Goal: Transaction & Acquisition: Book appointment/travel/reservation

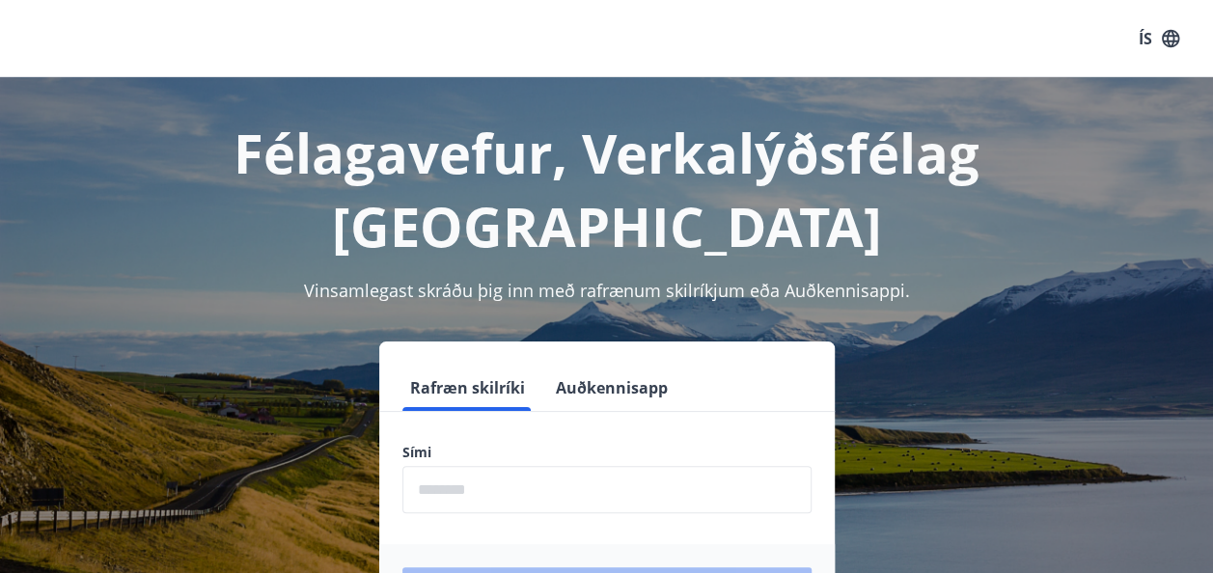
click at [501, 466] on input "phone" at bounding box center [606, 489] width 409 height 47
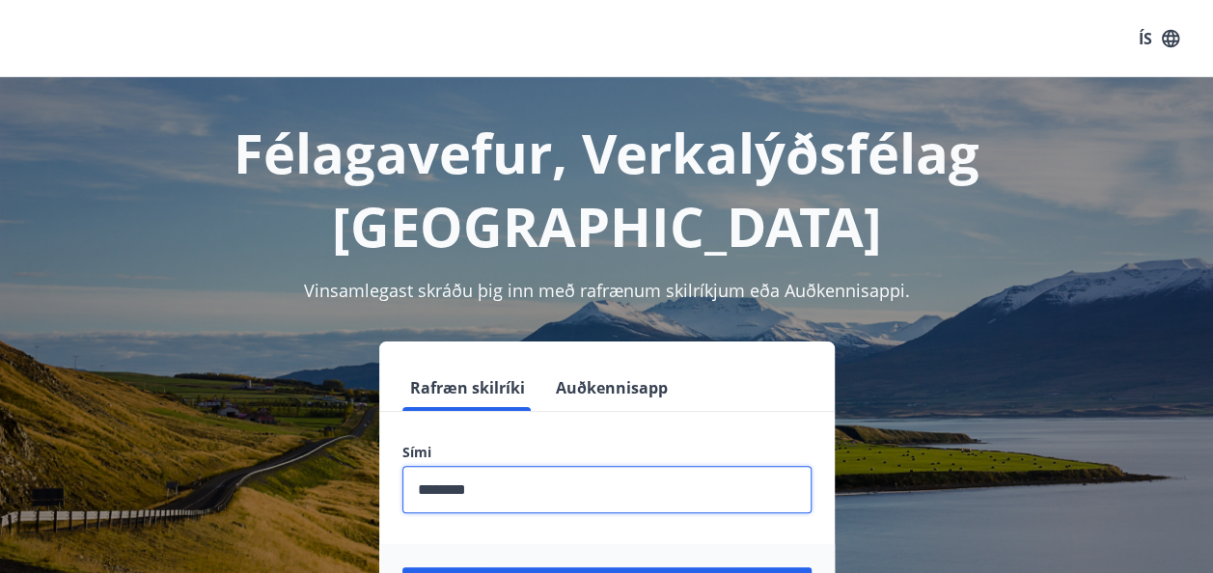
type input "********"
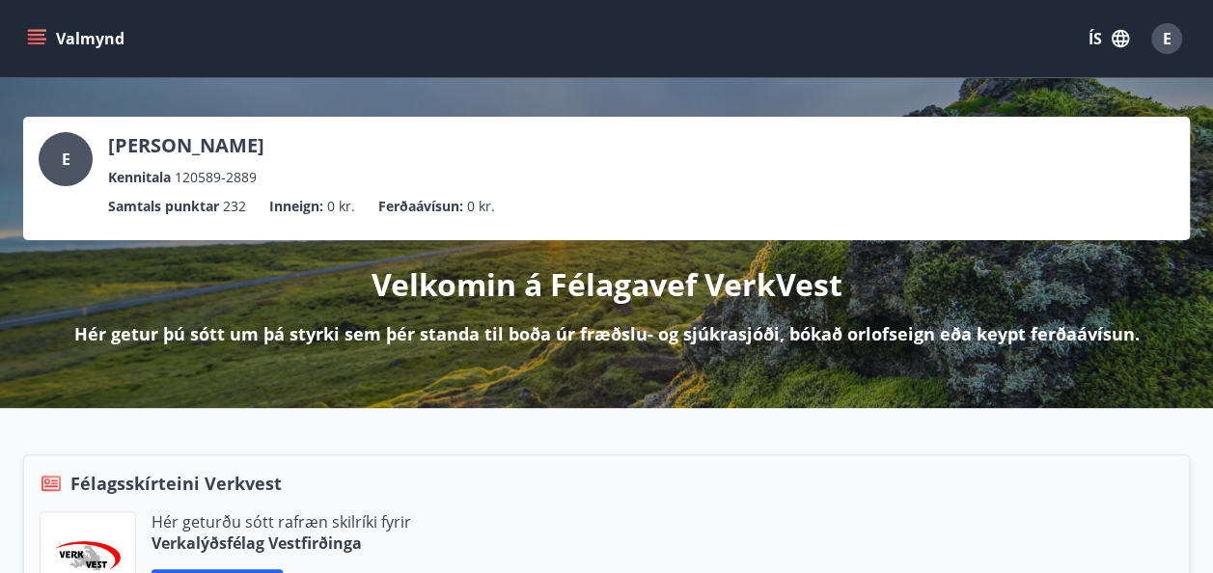
click at [33, 42] on icon "menu" at bounding box center [36, 43] width 17 height 2
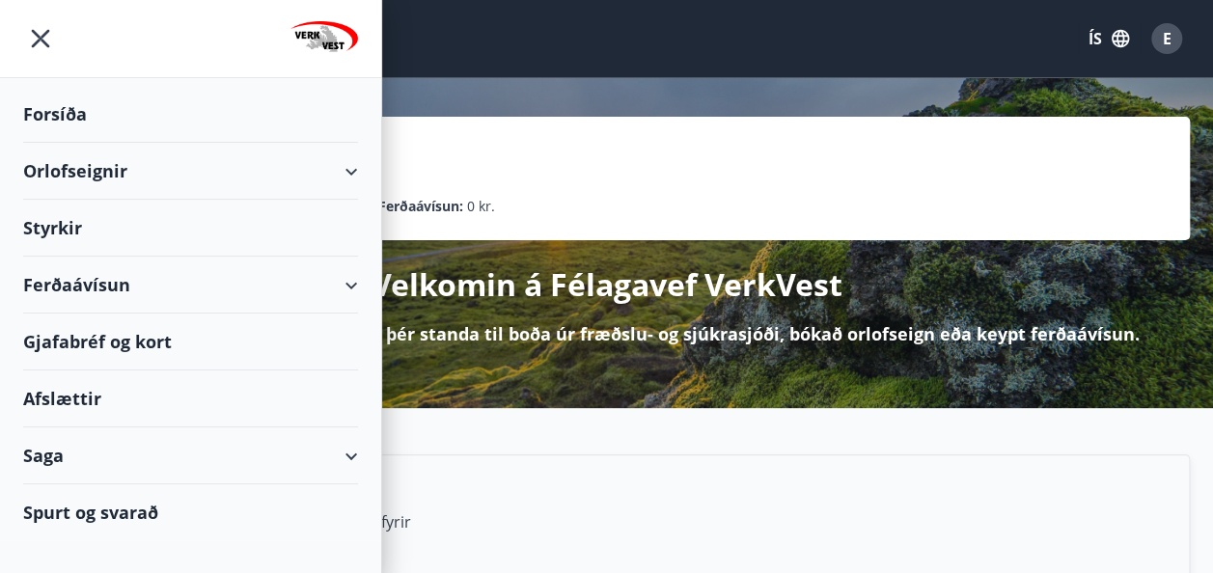
click at [342, 176] on div "Orlofseignir" at bounding box center [190, 171] width 335 height 57
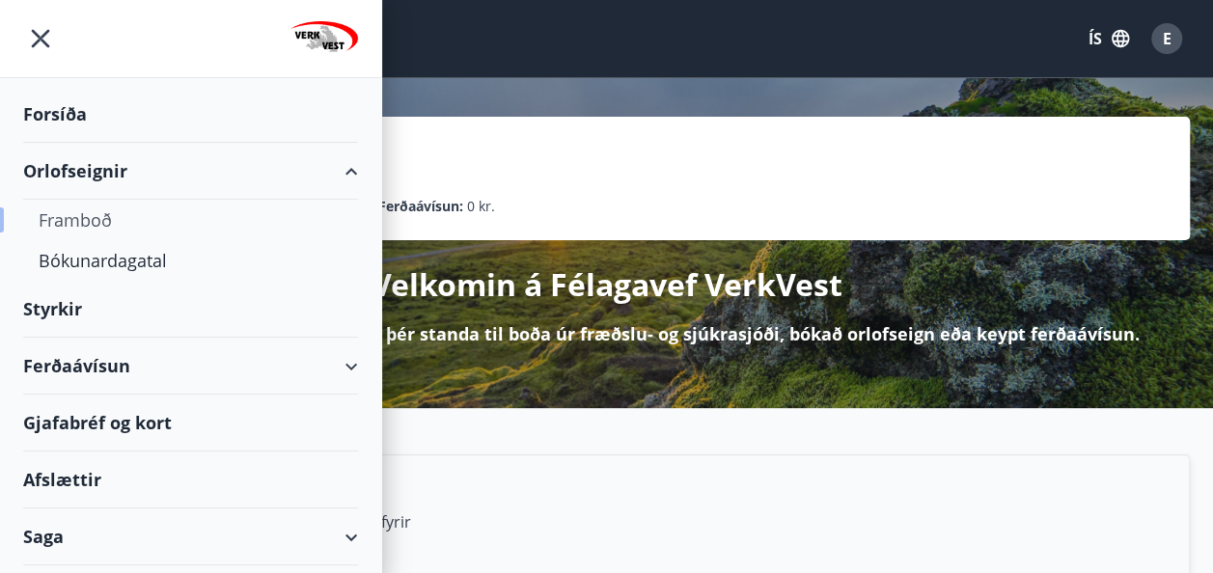
click at [85, 218] on div "Framboð" at bounding box center [191, 220] width 304 height 41
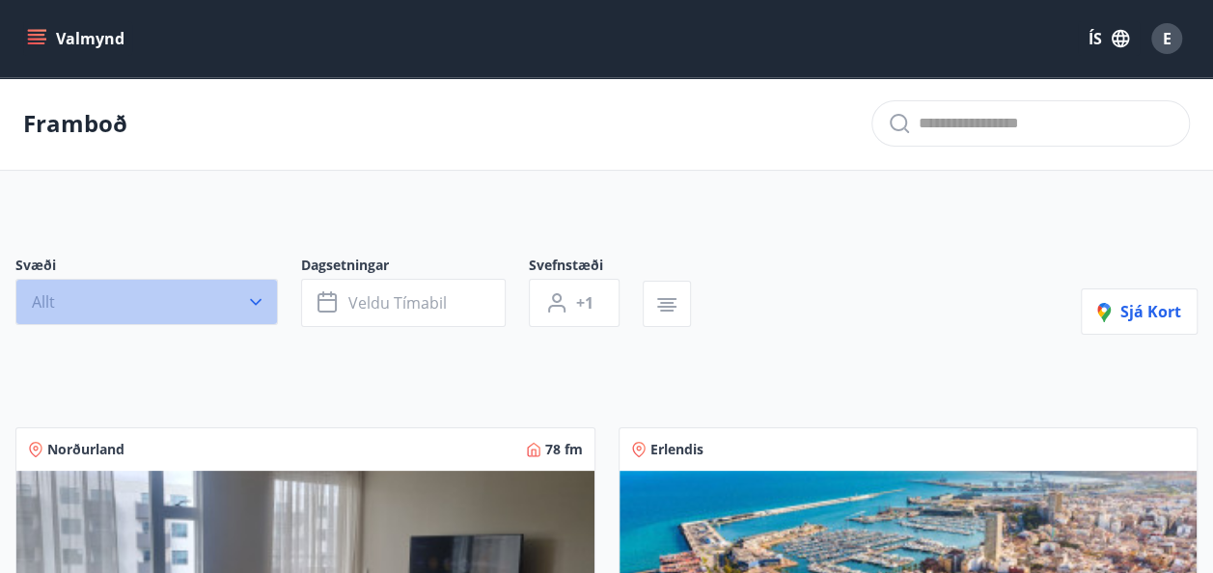
click at [250, 295] on icon "button" at bounding box center [255, 301] width 19 height 19
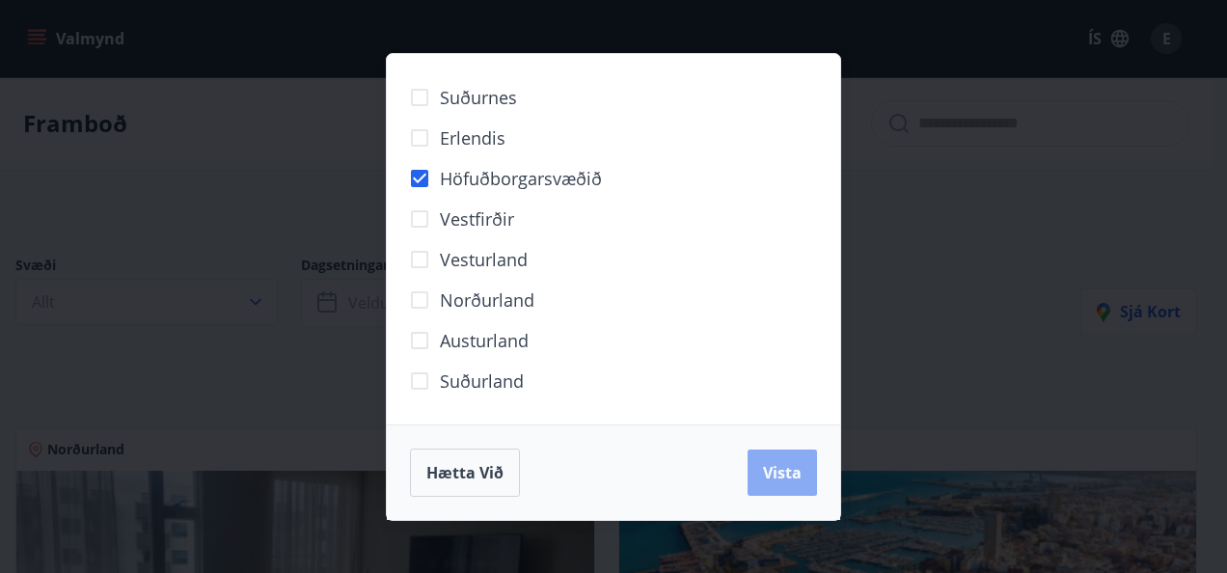
click at [790, 473] on span "Vista" at bounding box center [782, 472] width 39 height 21
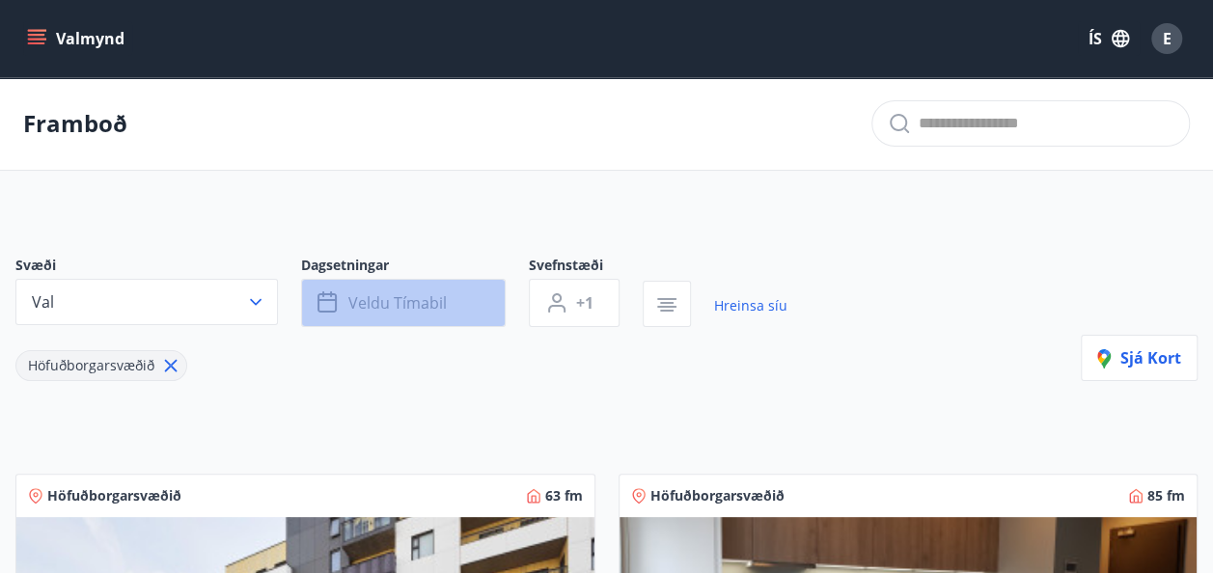
click at [438, 310] on span "Veldu tímabil" at bounding box center [397, 302] width 98 height 21
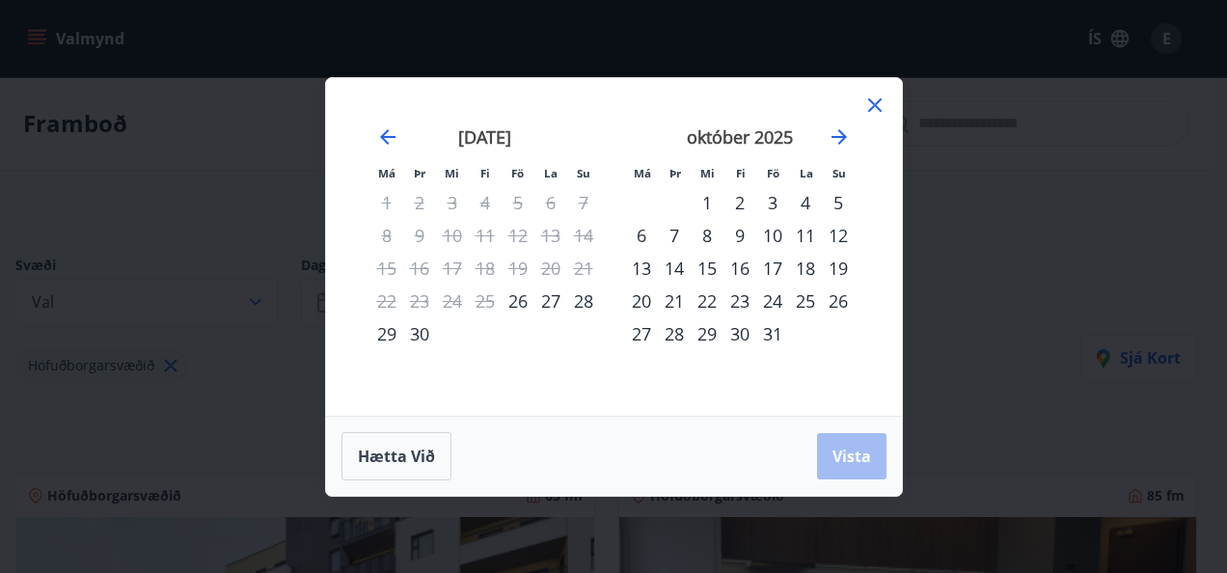
click at [675, 270] on div "14" at bounding box center [674, 268] width 33 height 33
click at [782, 270] on div "17" at bounding box center [772, 268] width 33 height 33
click at [856, 463] on span "Vista" at bounding box center [852, 456] width 39 height 21
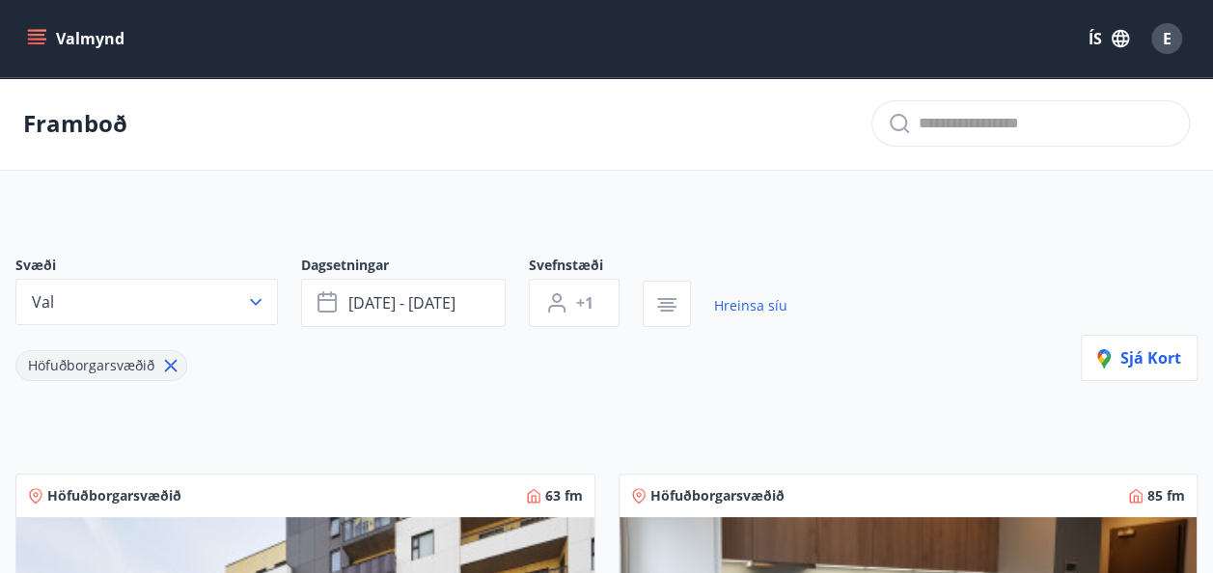
click at [998, 370] on div "Svæði Val Dagsetningar [DATE] - [DATE] Svefnstæði +1 Hreinsa síu Höfuðborgarsvæ…" at bounding box center [606, 318] width 1182 height 125
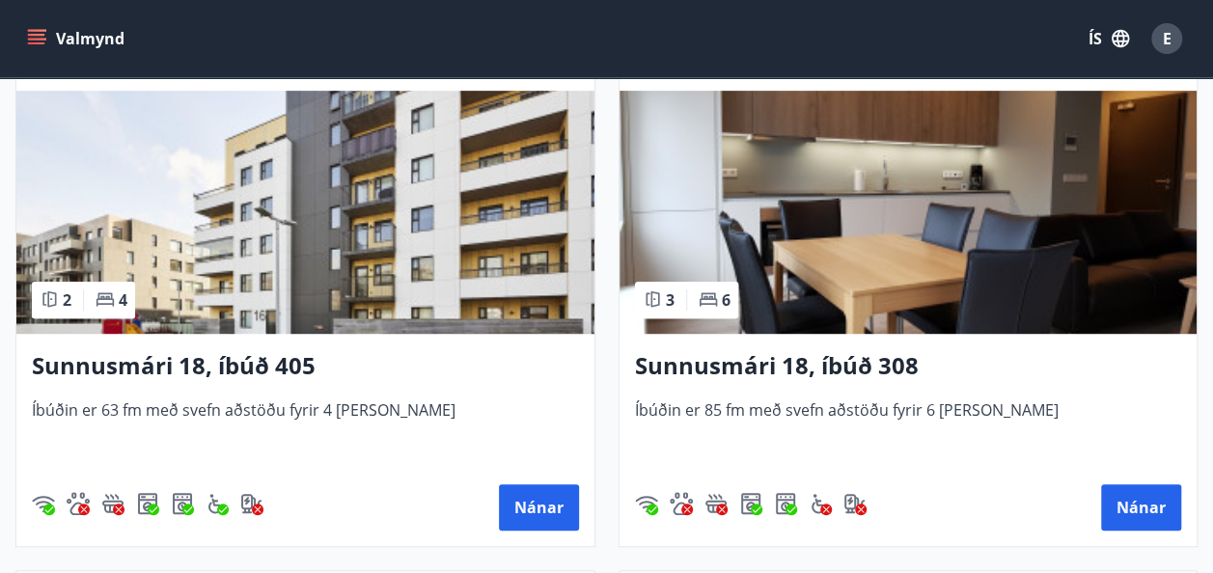
scroll to position [366, 0]
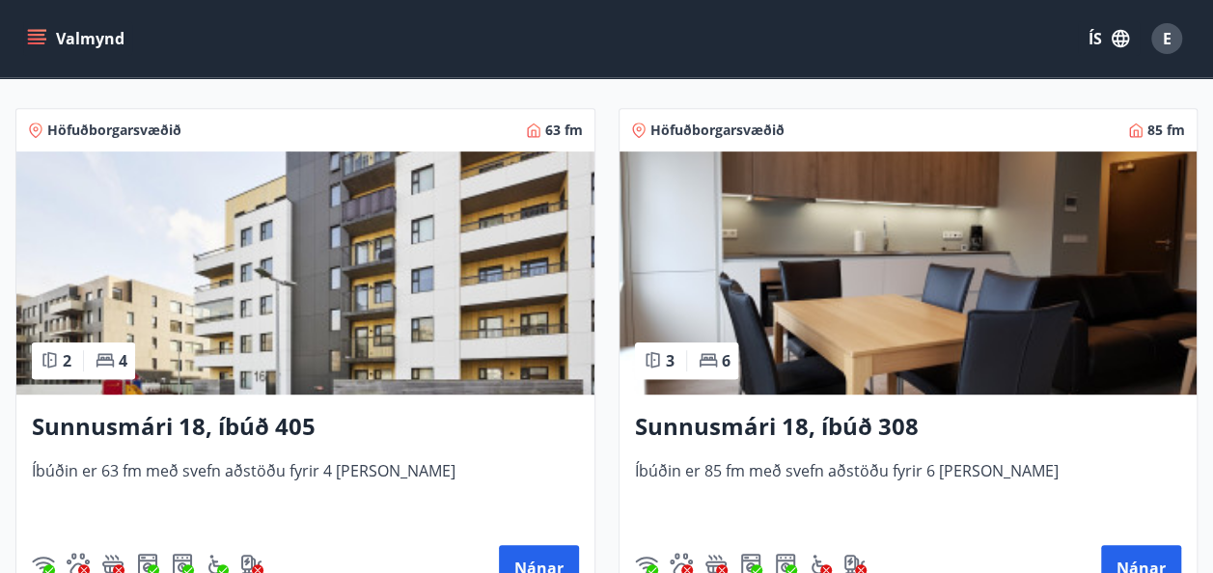
click at [989, 345] on img at bounding box center [908, 272] width 578 height 243
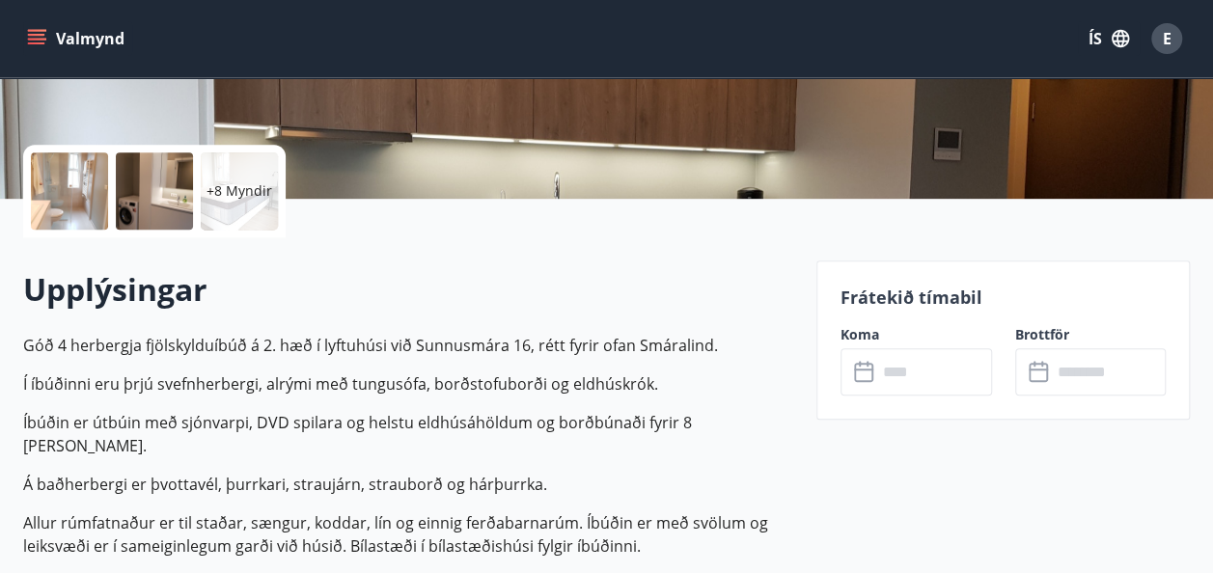
scroll to position [386, 0]
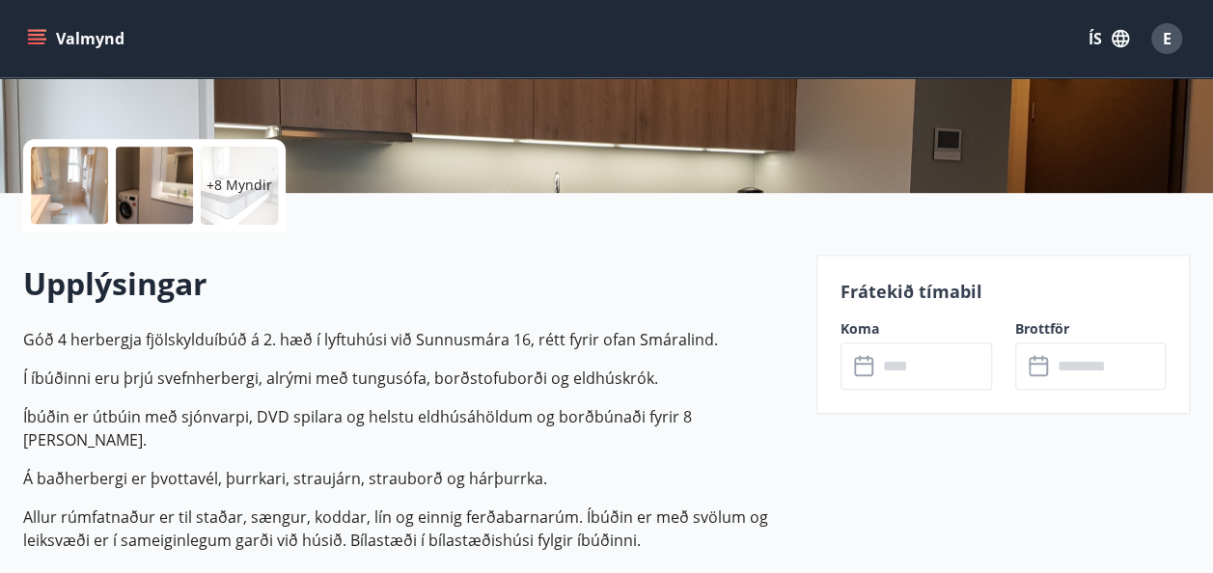
click at [891, 362] on input "text" at bounding box center [934, 365] width 115 height 47
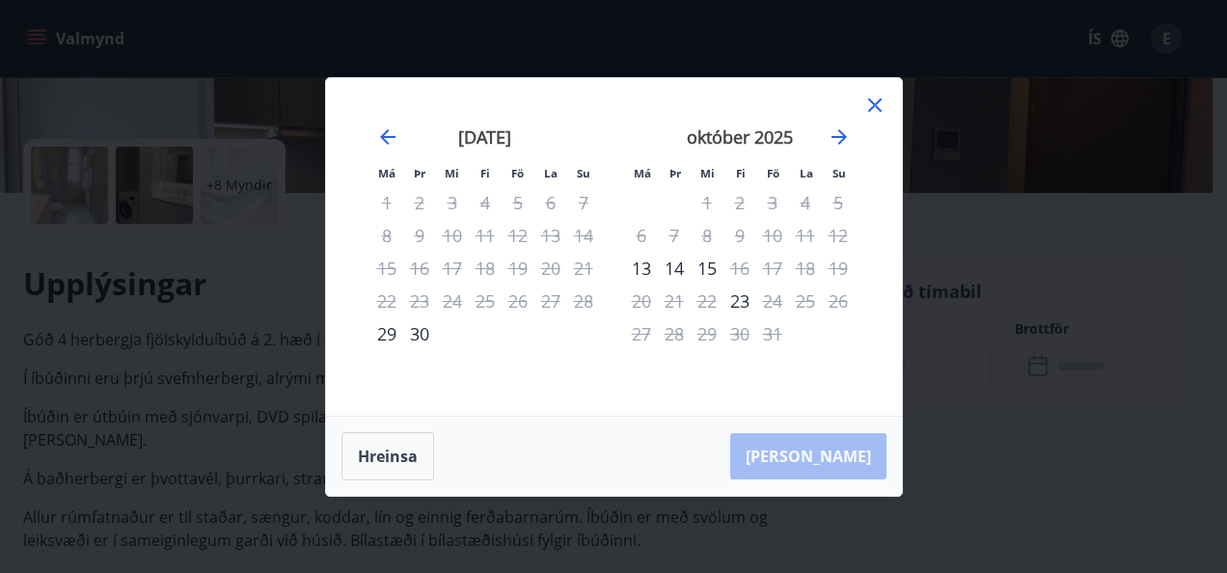
click at [885, 102] on icon at bounding box center [874, 105] width 23 height 23
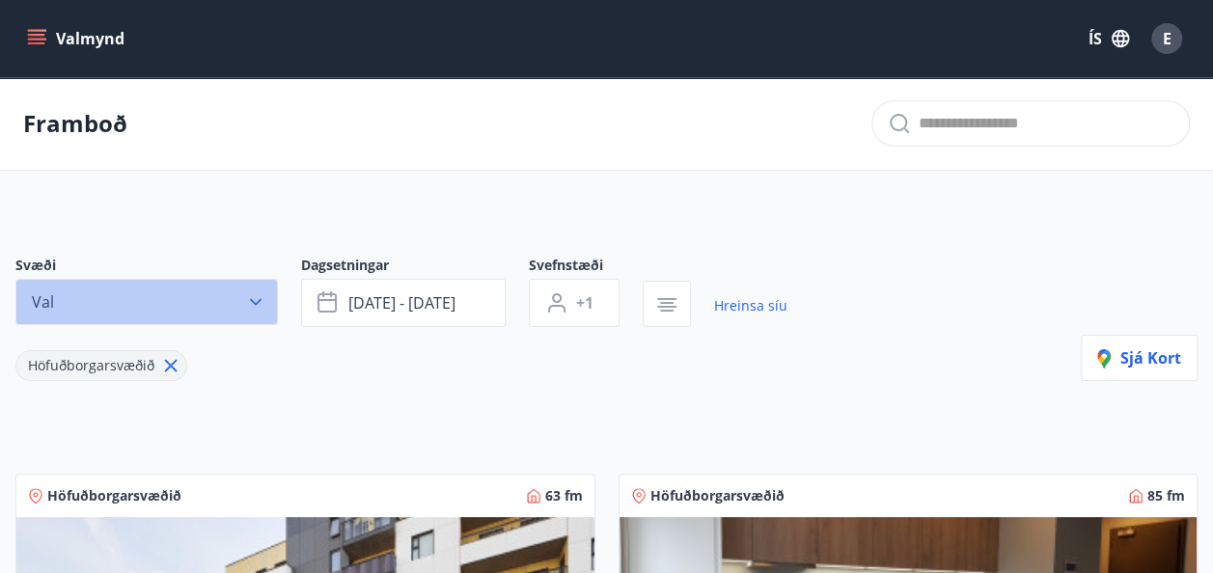
click at [255, 305] on icon "button" at bounding box center [255, 301] width 19 height 19
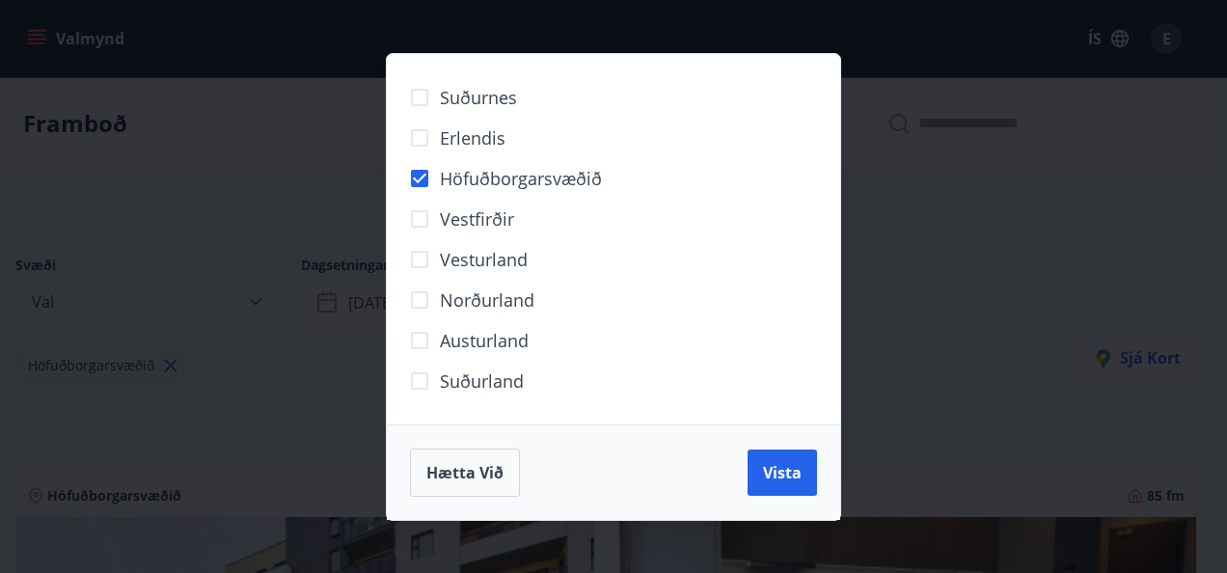
click at [255, 305] on div "Suðurnes Erlendis Höfuðborgarsvæðið [GEOGRAPHIC_DATA] [GEOGRAPHIC_DATA] [GEOGRA…" at bounding box center [613, 286] width 1227 height 573
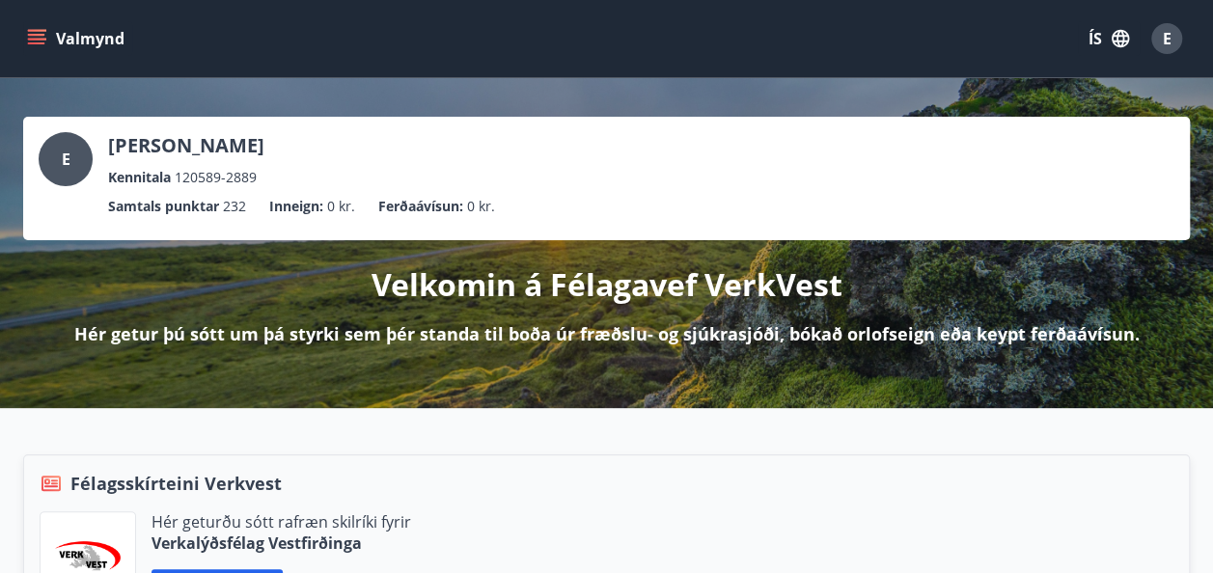
click at [48, 23] on button "Valmynd" at bounding box center [77, 38] width 109 height 35
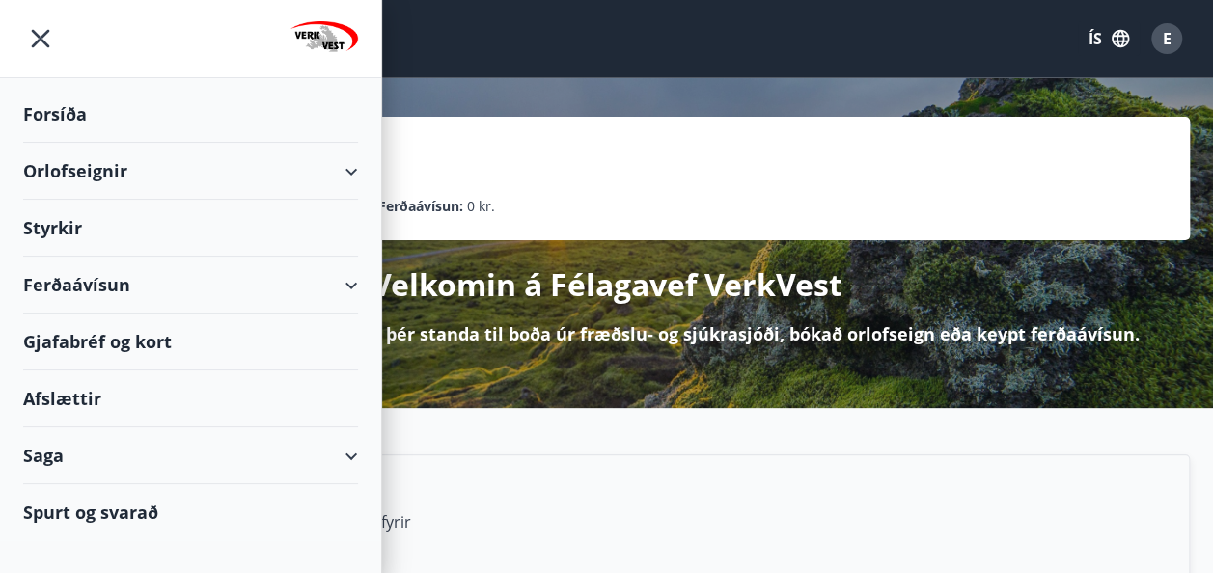
click at [341, 275] on div "Ferðaávísun" at bounding box center [190, 285] width 335 height 57
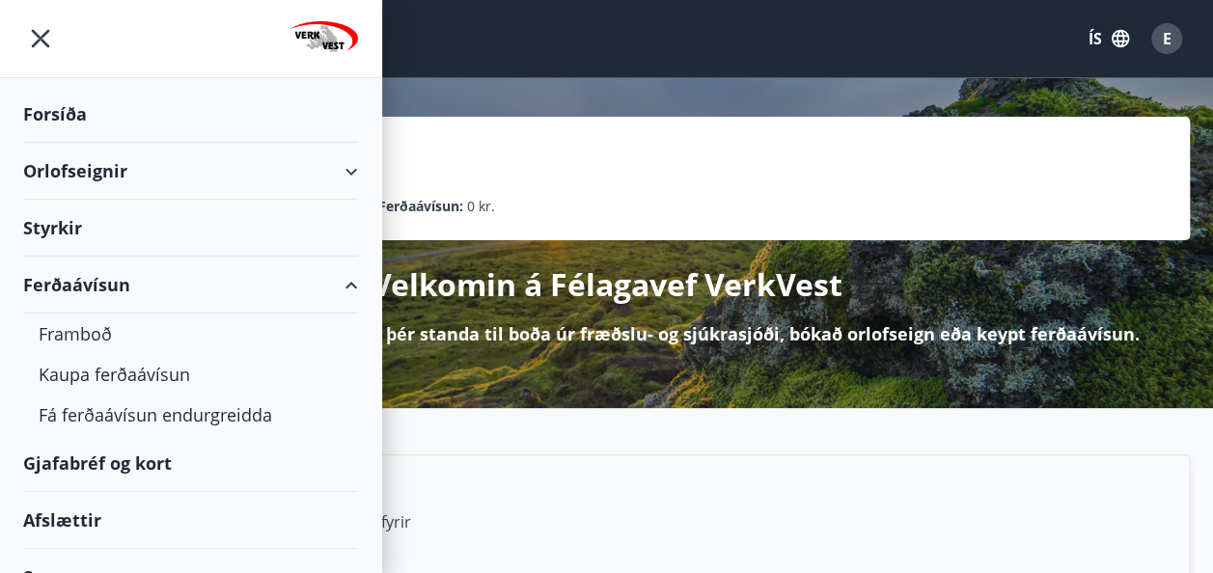
click at [341, 275] on div "Ferðaávísun" at bounding box center [190, 285] width 335 height 57
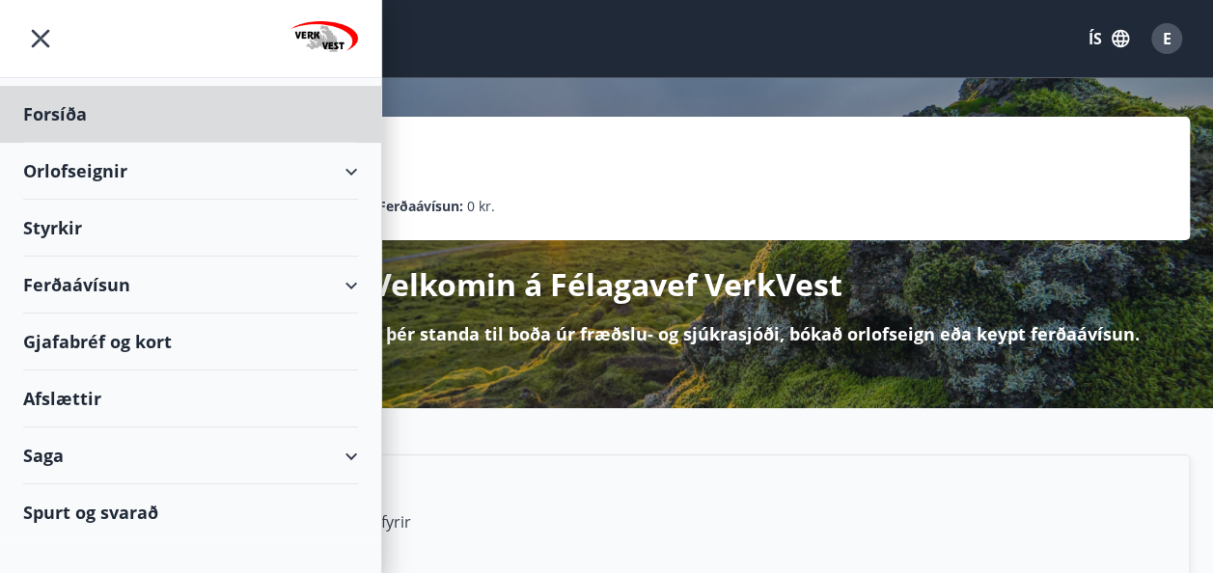
click at [334, 225] on div "Styrkir" at bounding box center [190, 228] width 335 height 57
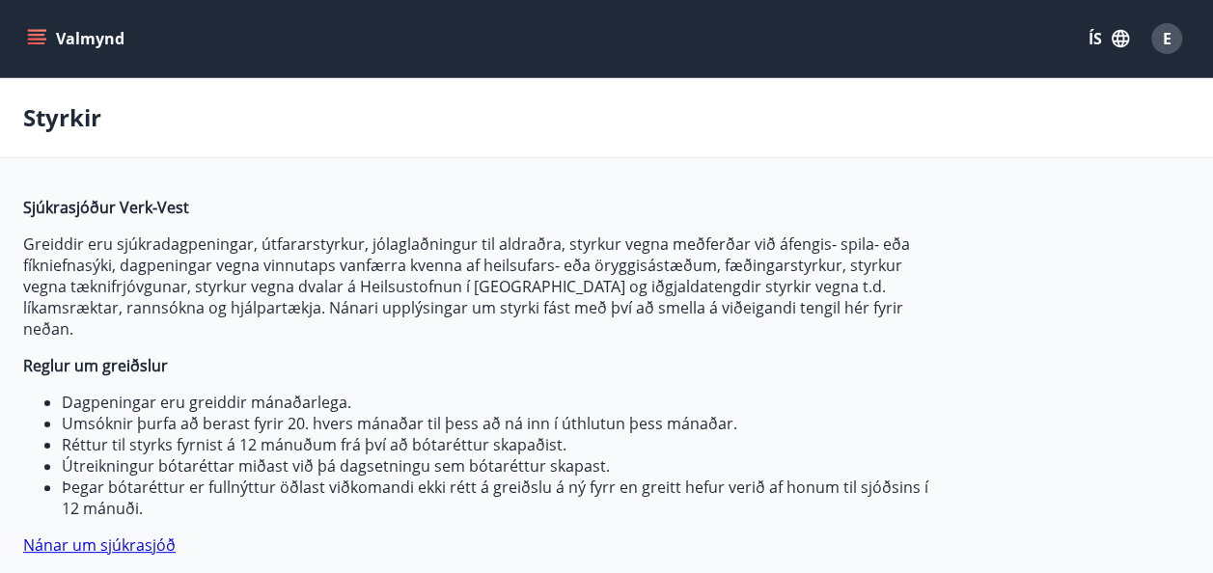
type input "***"
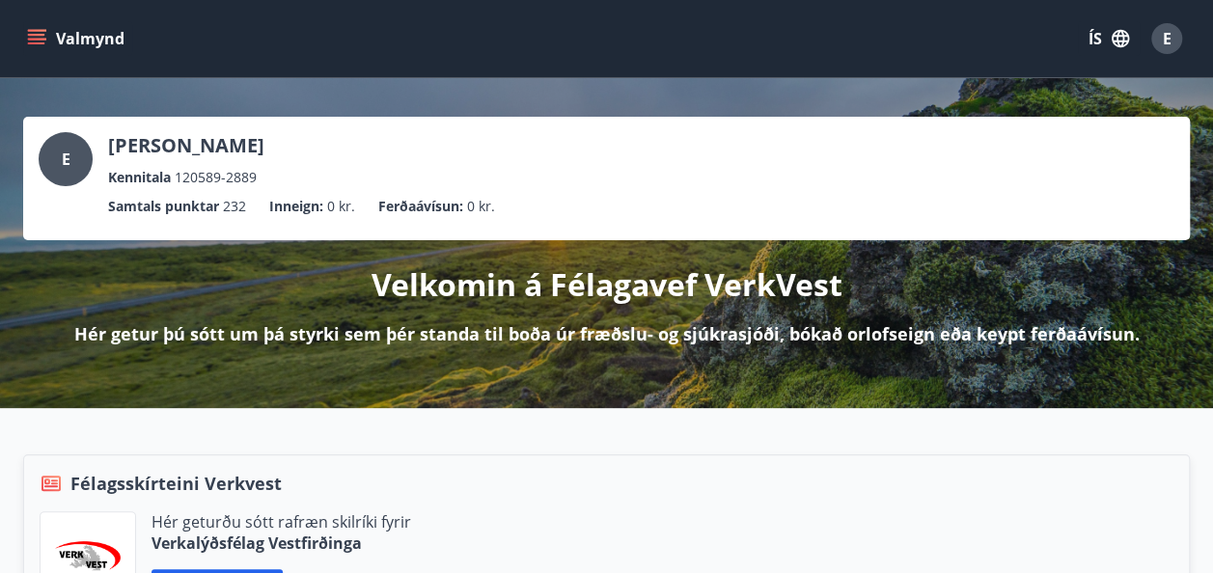
click at [44, 36] on icon "menu" at bounding box center [36, 38] width 19 height 19
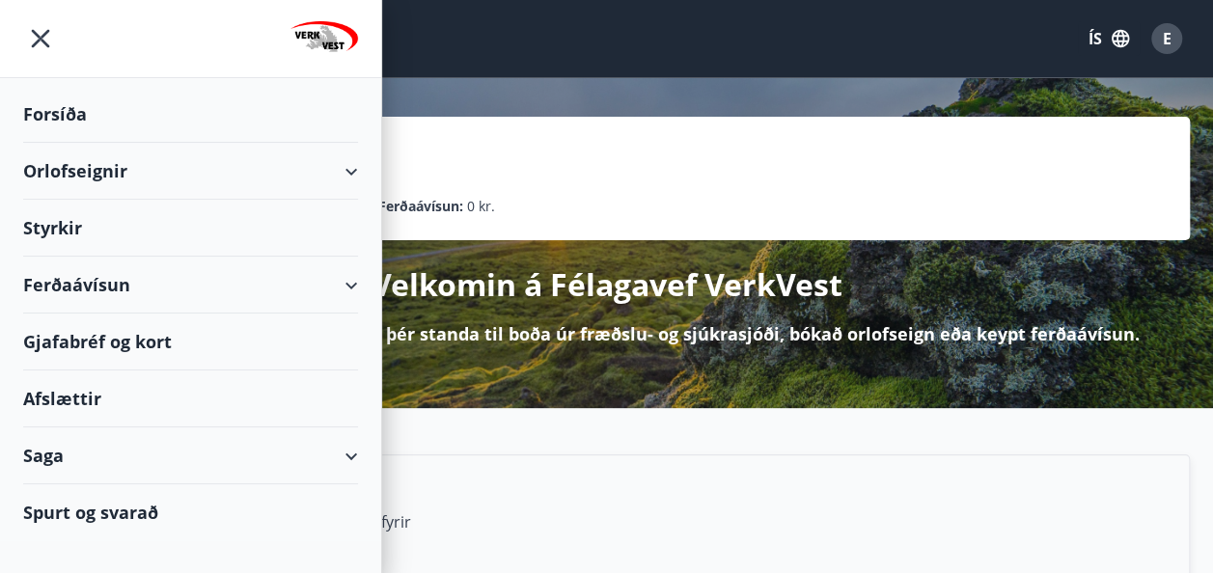
click at [353, 180] on div "Orlofseignir" at bounding box center [190, 171] width 335 height 57
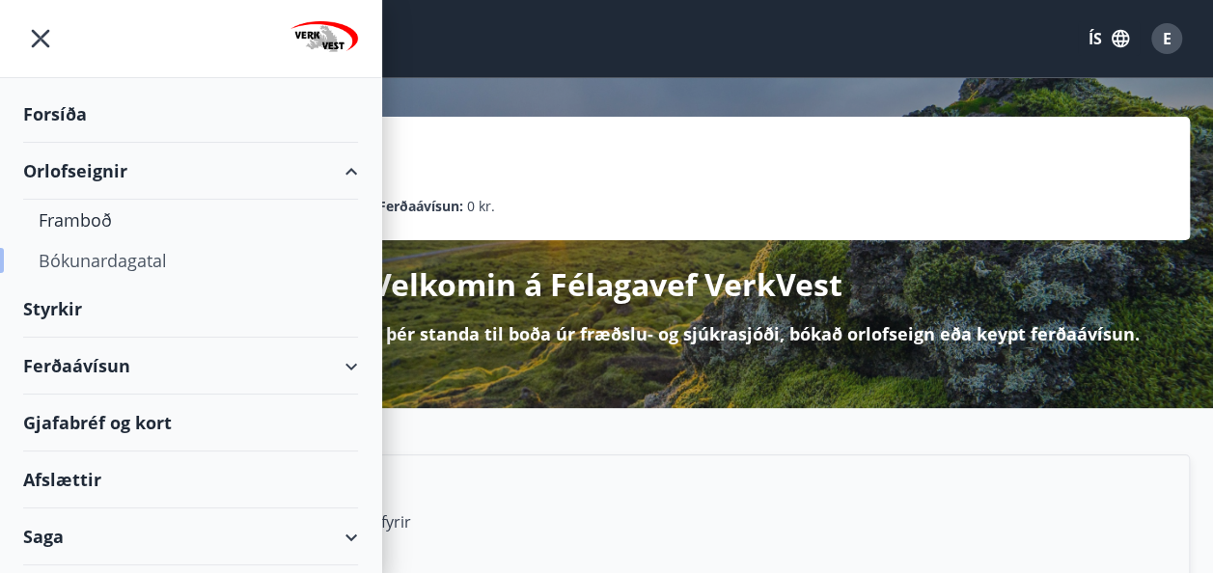
click at [135, 265] on div "Bókunardagatal" at bounding box center [191, 260] width 304 height 41
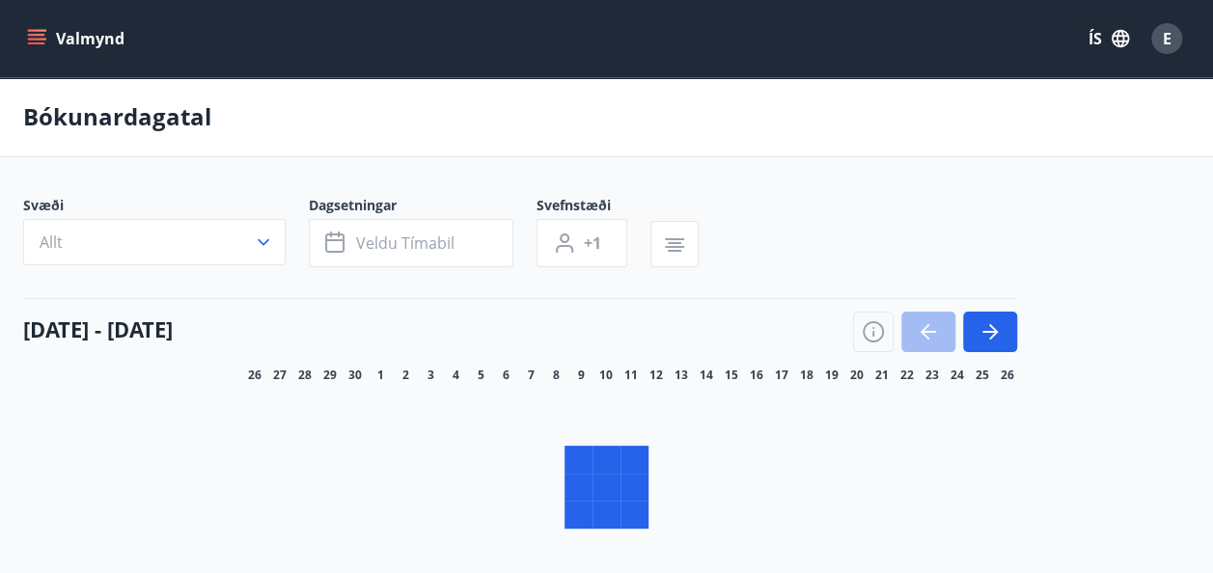
click at [244, 201] on main "Bókunardagatal Svæði Allt Dagsetningar Veldu tímabil Svefnstæði +1 [DATE] - [DA…" at bounding box center [606, 330] width 1213 height 506
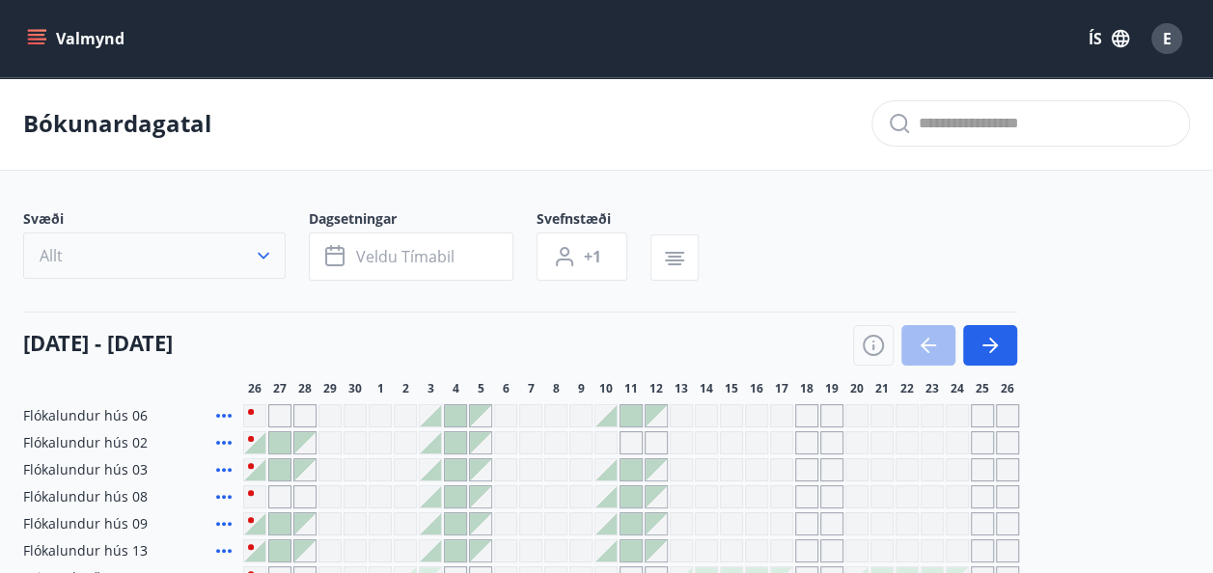
scroll to position [47, 0]
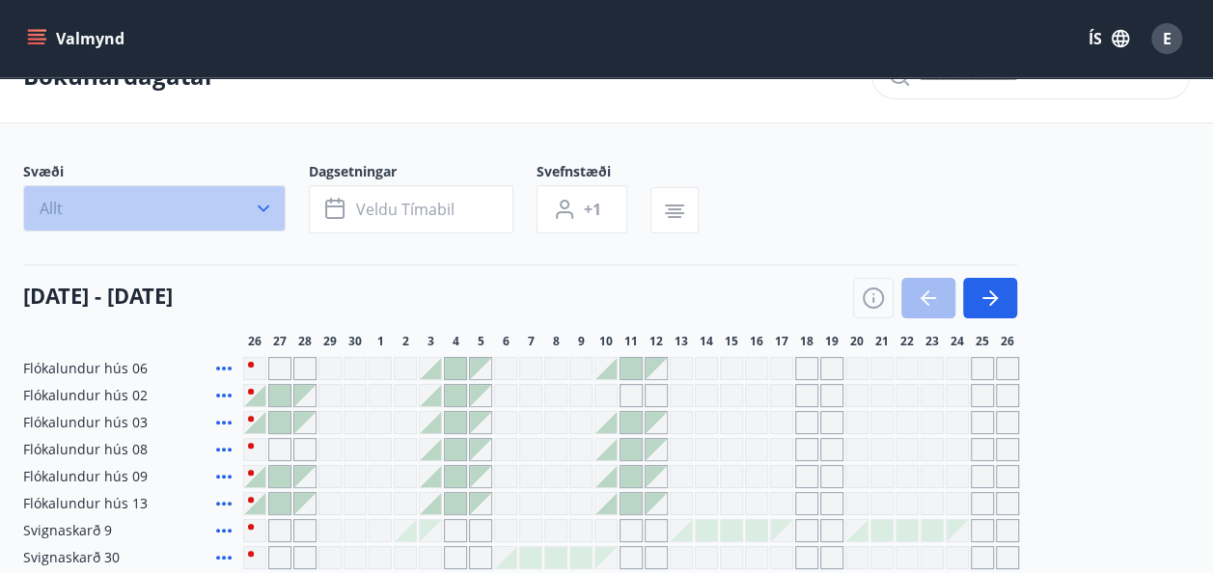
click at [267, 205] on icon "button" at bounding box center [264, 208] width 12 height 7
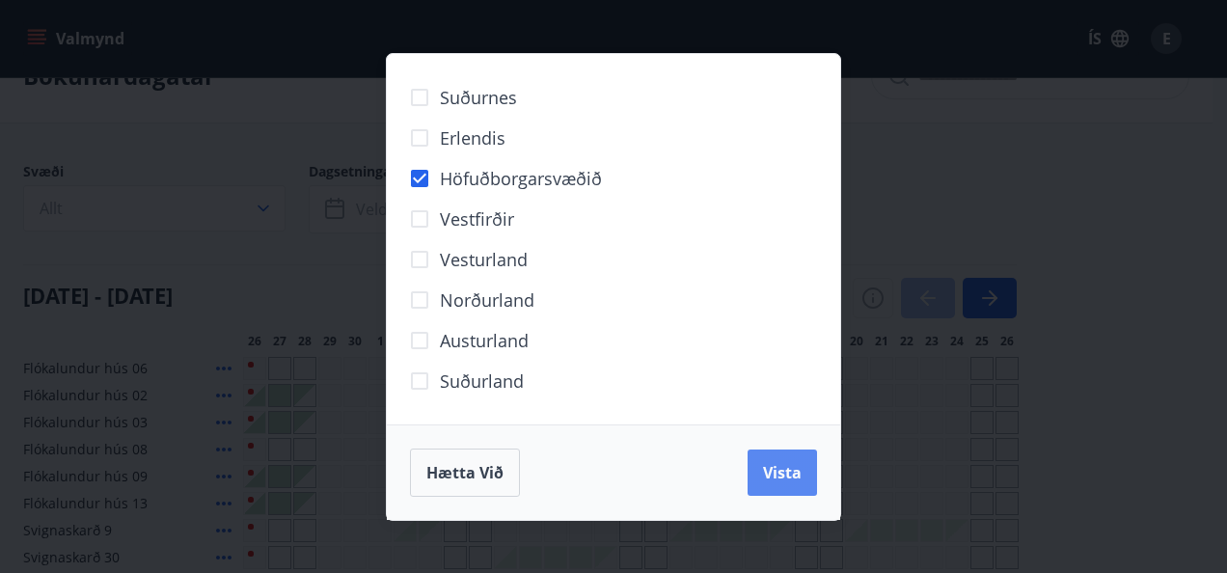
drag, startPoint x: 790, startPoint y: 497, endPoint x: 779, endPoint y: 479, distance: 21.7
click at [779, 479] on div "Hætta við Vista" at bounding box center [613, 472] width 453 height 96
click at [779, 479] on span "Vista" at bounding box center [782, 472] width 39 height 21
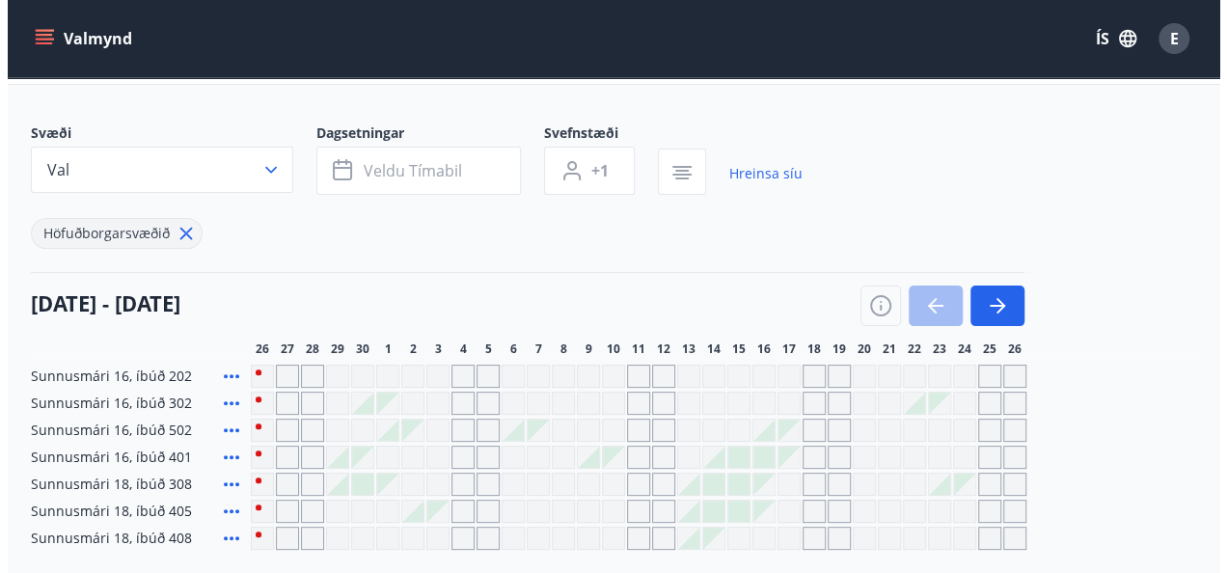
scroll to position [124, 0]
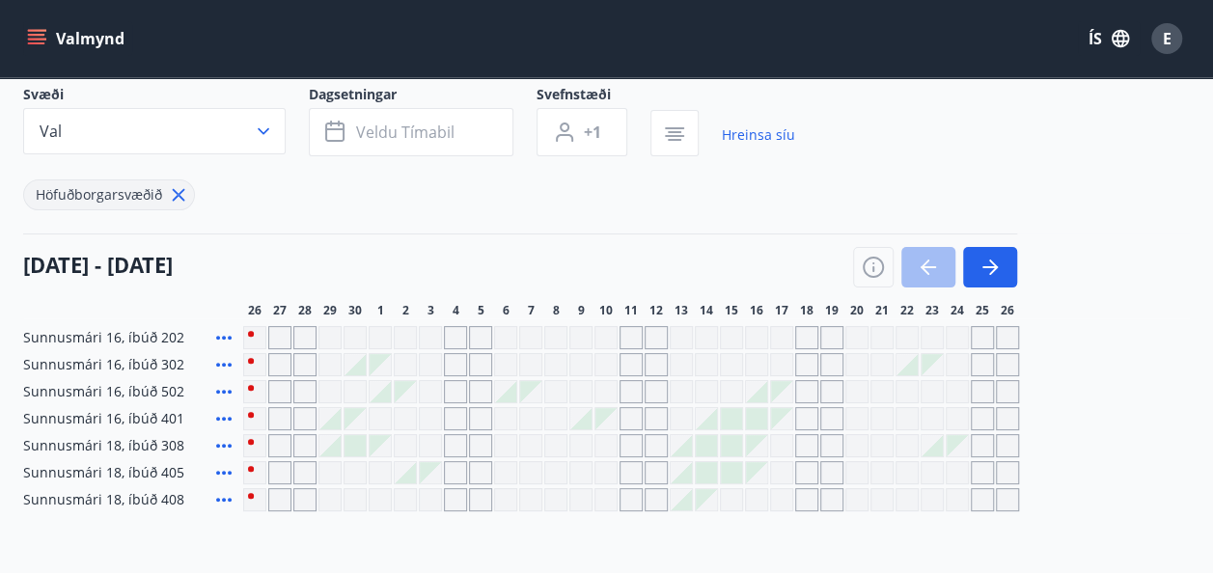
click at [712, 417] on div at bounding box center [706, 418] width 21 height 21
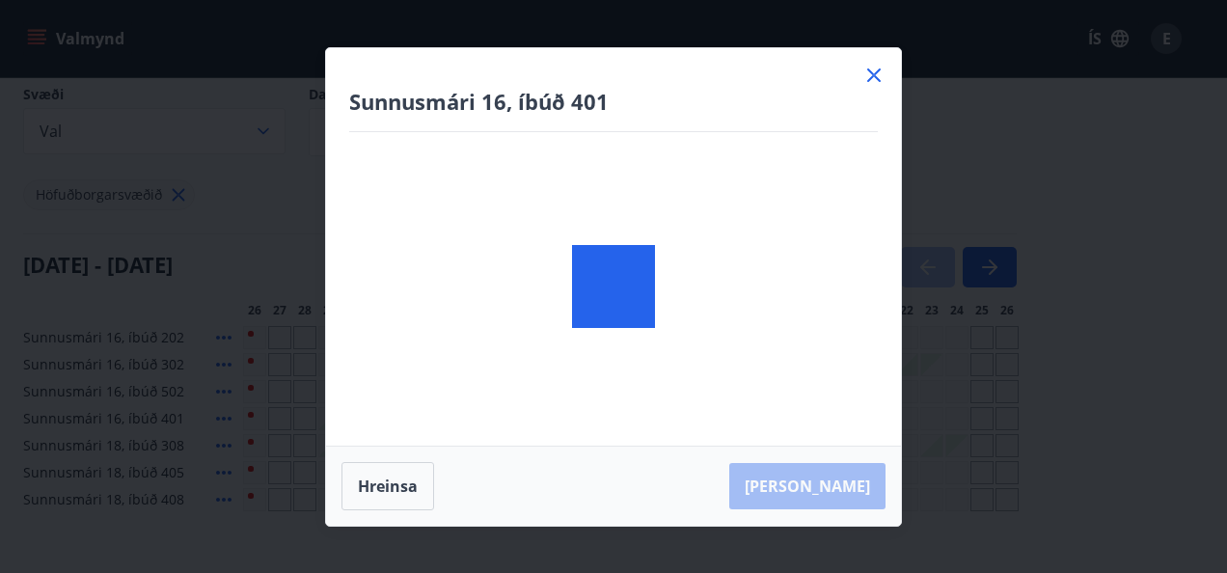
click at [782, 410] on div at bounding box center [613, 287] width 575 height 478
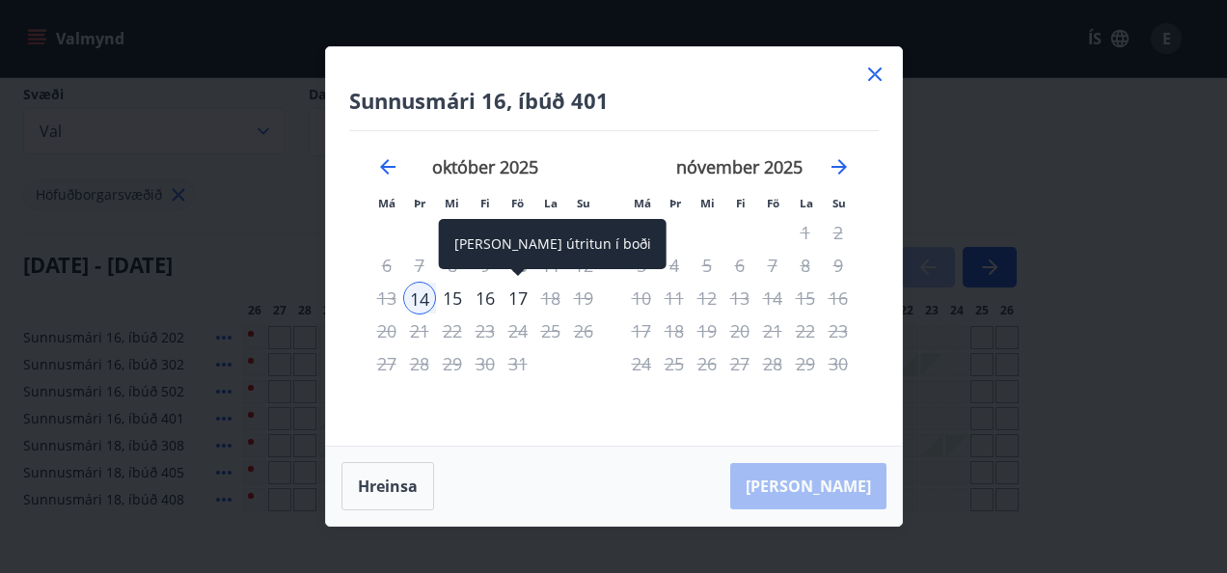
click at [527, 299] on div "17" at bounding box center [518, 298] width 33 height 33
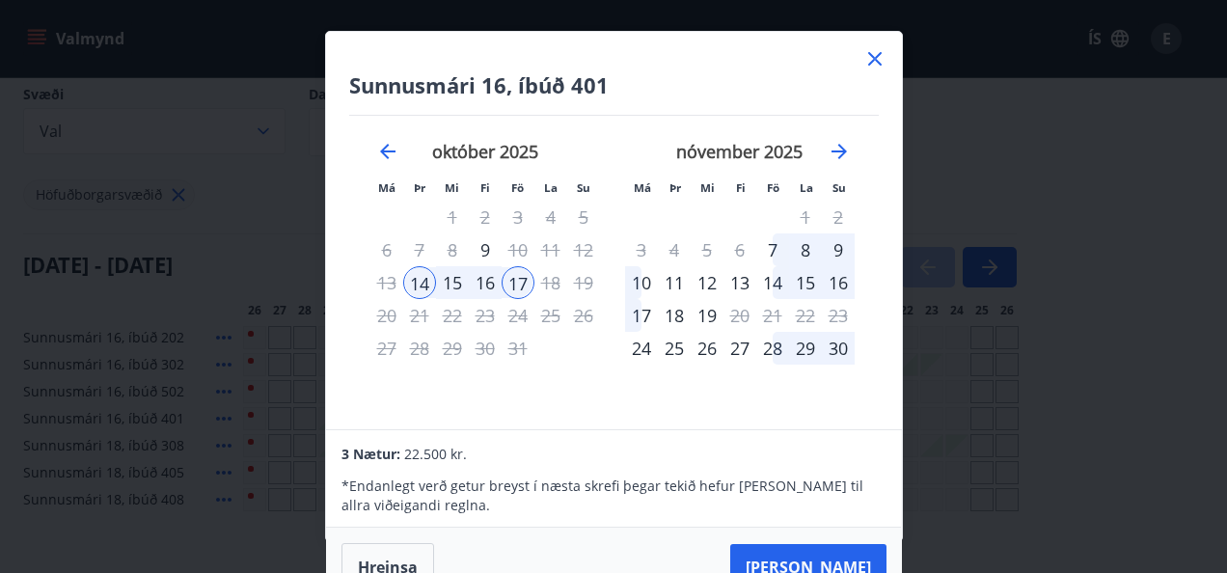
click at [855, 472] on div "* Endanlegt verð getur breyst í næsta skrefi þegar tekið hefur [PERSON_NAME] ti…" at bounding box center [614, 490] width 544 height 50
click at [847, 559] on button "[PERSON_NAME]" at bounding box center [808, 567] width 156 height 46
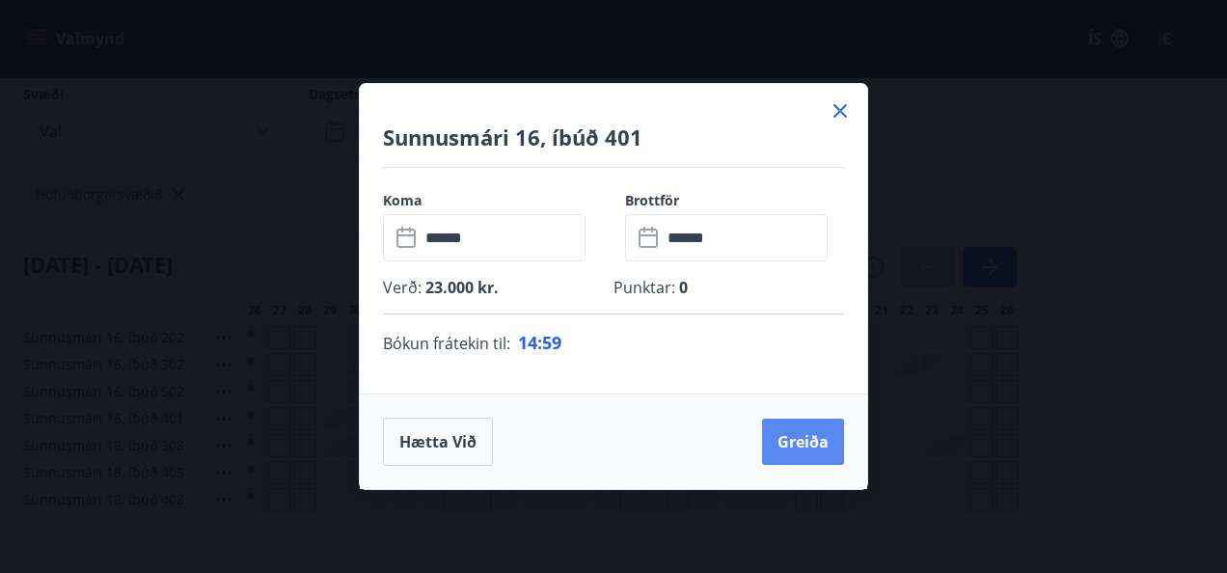
click at [810, 443] on button "Greiða" at bounding box center [803, 442] width 82 height 46
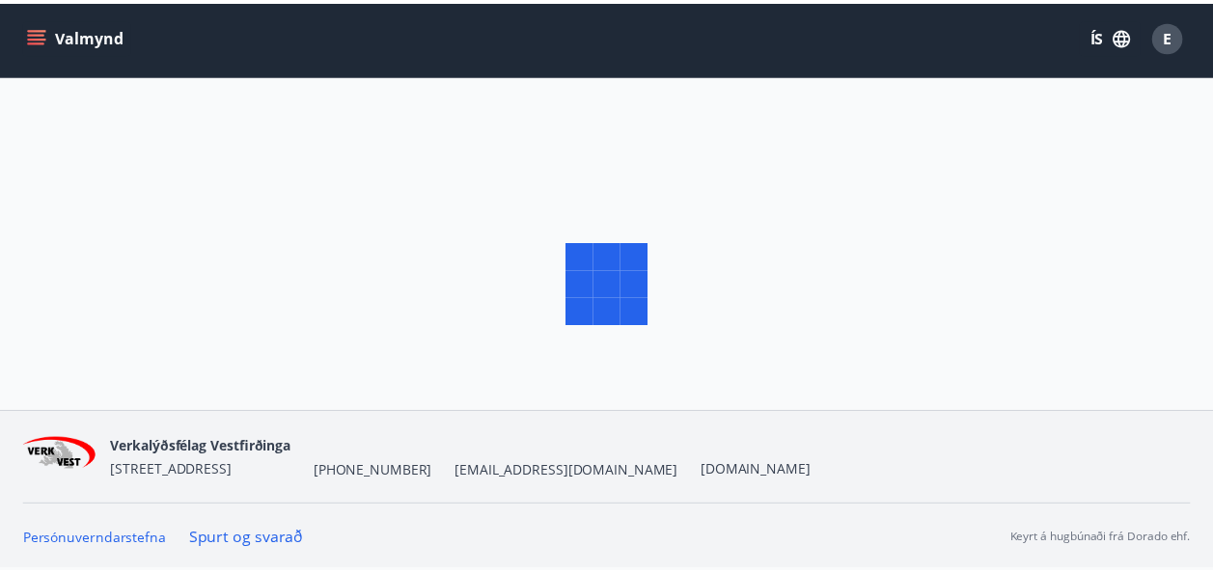
scroll to position [2, 0]
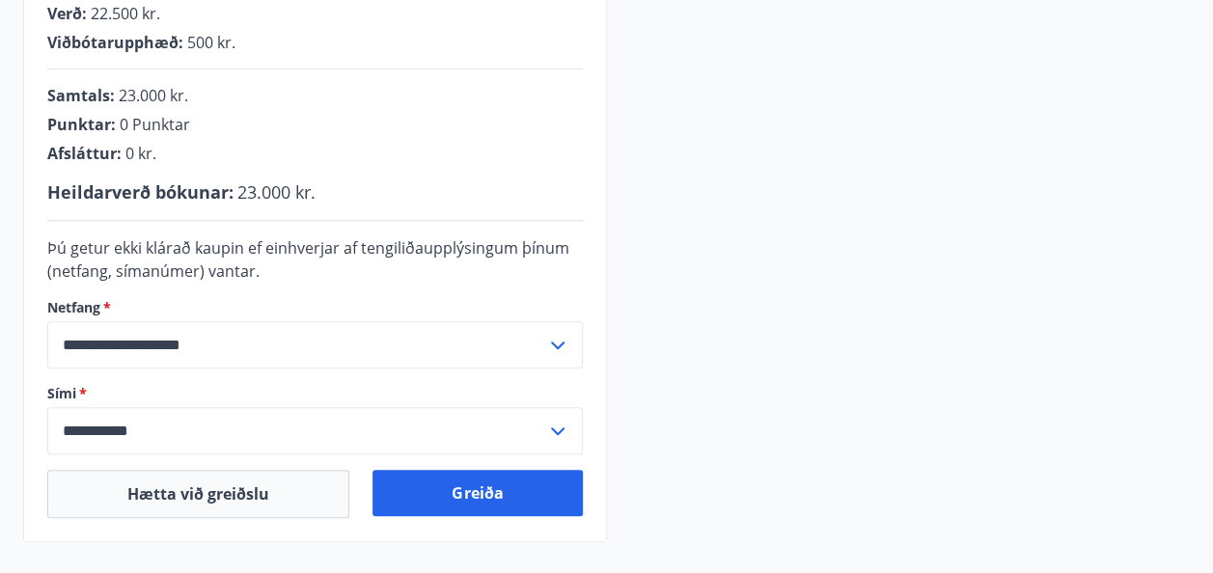
scroll to position [504, 0]
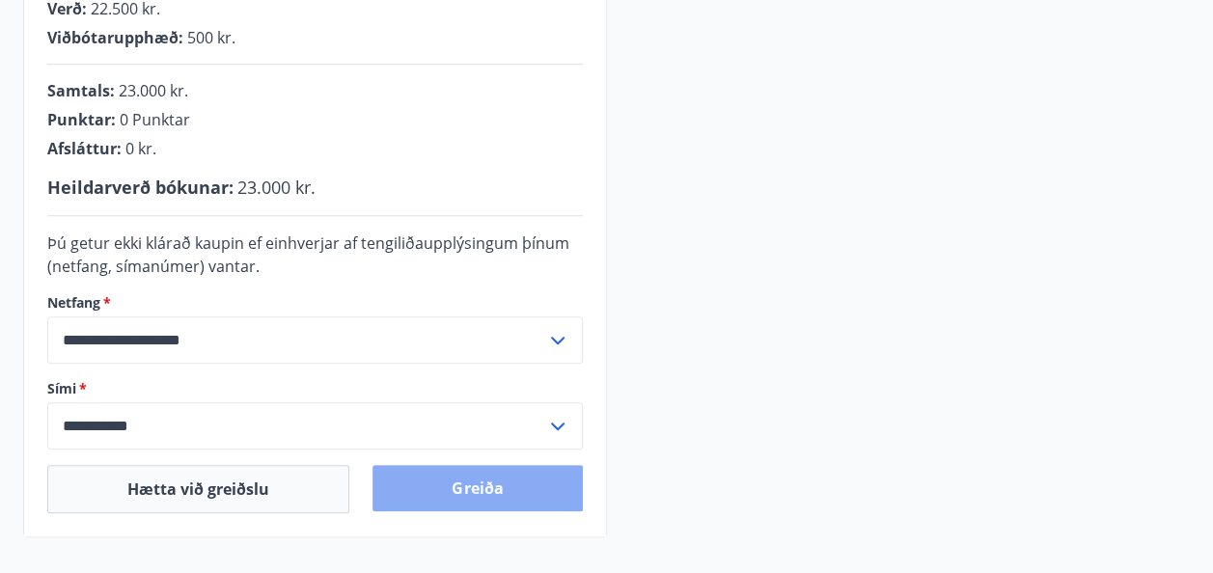
click at [487, 484] on button "Greiða" at bounding box center [476, 488] width 209 height 46
